Goal: Find specific page/section: Find specific page/section

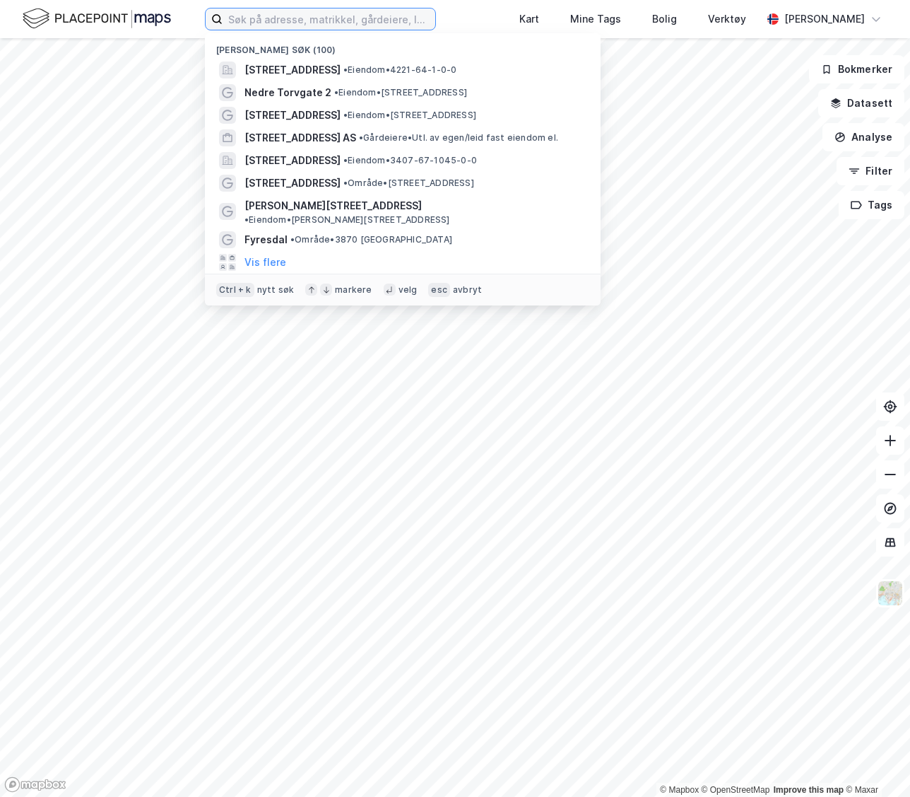
paste input "Storgata 24-26 AS"
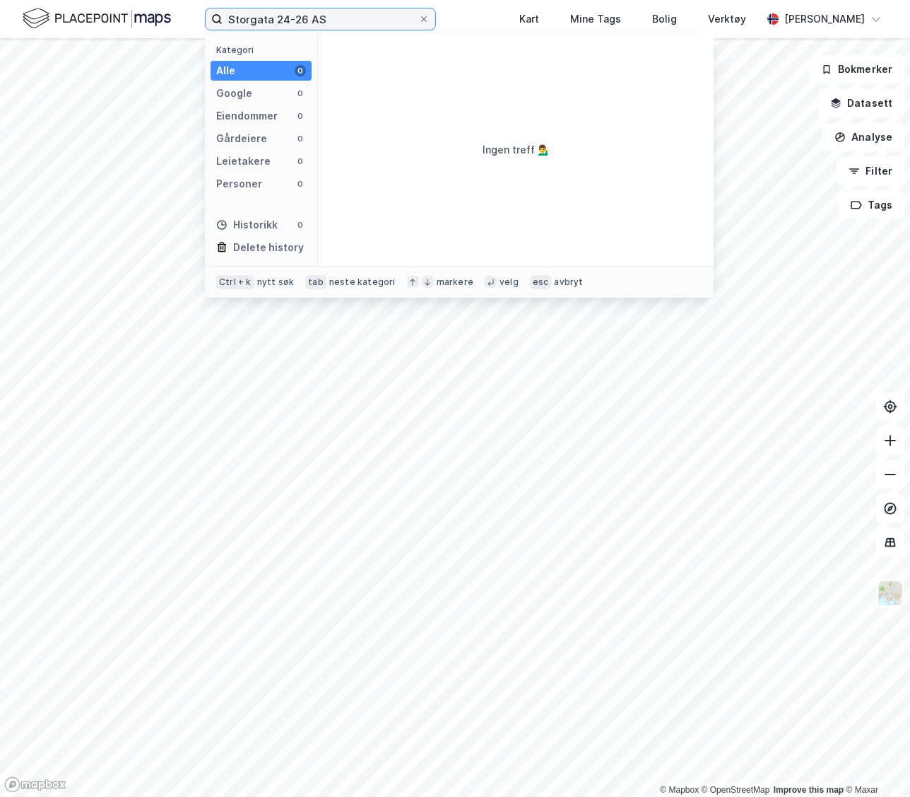
drag, startPoint x: 327, startPoint y: 18, endPoint x: 286, endPoint y: 20, distance: 41.1
click at [286, 20] on input "Storgata 24-26 AS" at bounding box center [321, 18] width 196 height 21
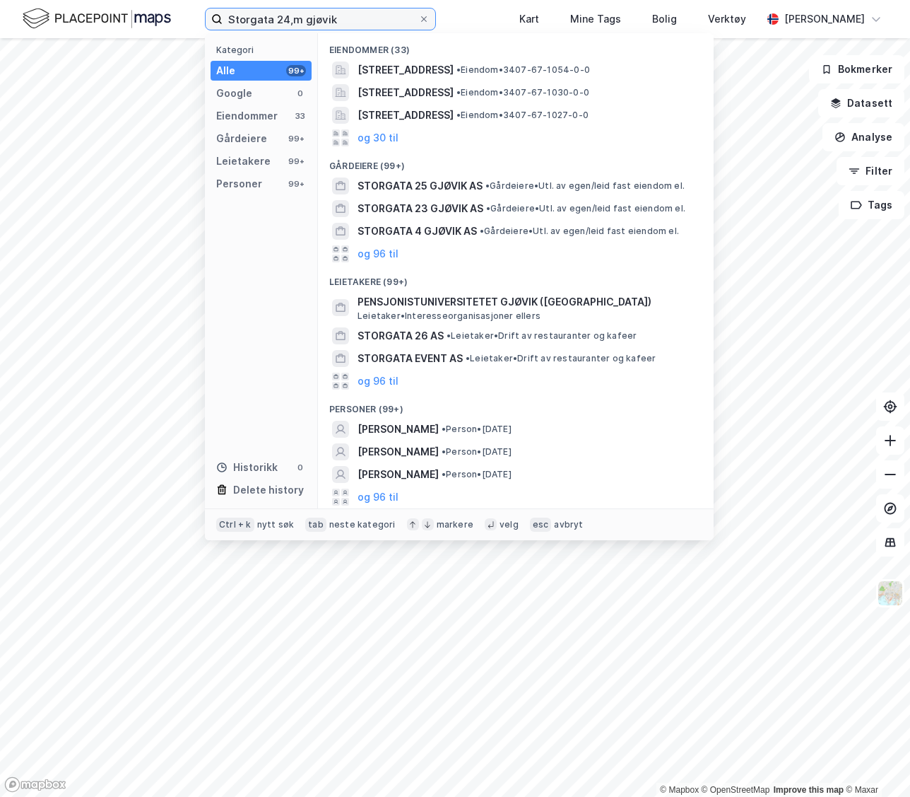
click at [288, 21] on input "Storgata 24,m gjøvik" at bounding box center [321, 18] width 196 height 21
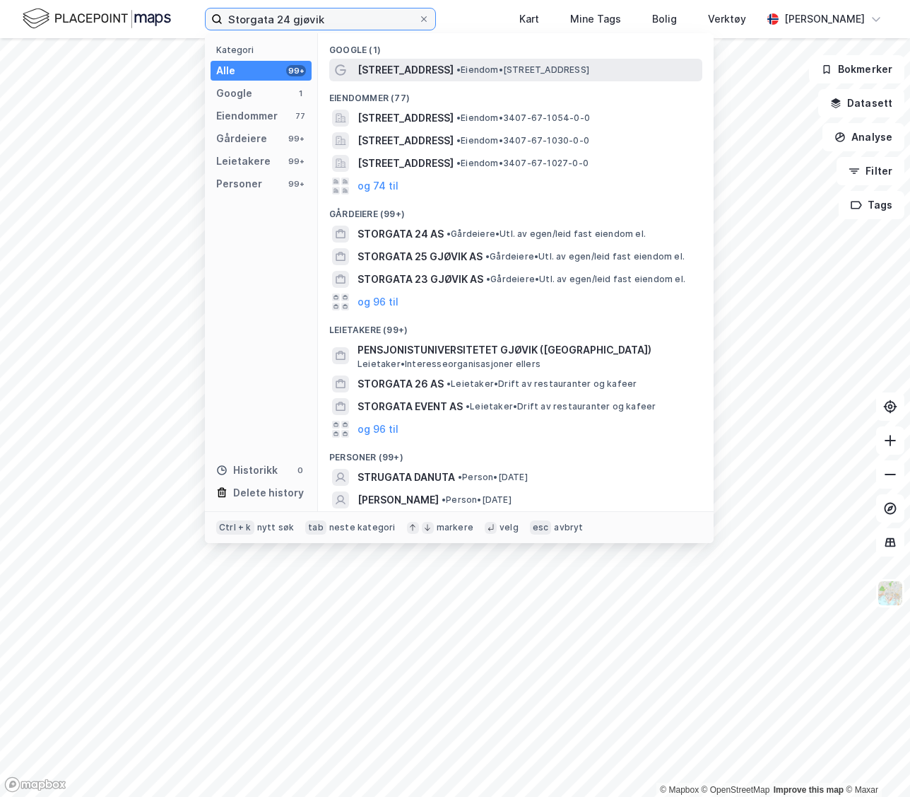
type input "Storgata 24 gjøvik"
click at [402, 69] on span "[STREET_ADDRESS]" at bounding box center [406, 69] width 96 height 17
